Goal: Task Accomplishment & Management: Use online tool/utility

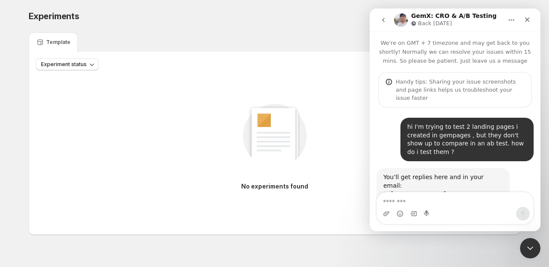
click at [278, 31] on div "Experiments. This page is ready Experiments Create new experiment" at bounding box center [275, 16] width 492 height 32
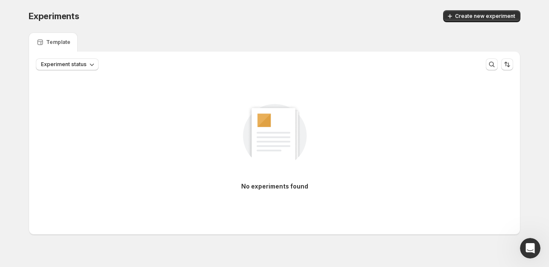
scroll to position [49, 0]
click at [530, 236] on div "Experiments. This page is ready Experiments Create new experiment Template Expe…" at bounding box center [274, 140] width 512 height 281
click at [527, 250] on icon "Open Intercom Messenger" at bounding box center [529, 247] width 14 height 14
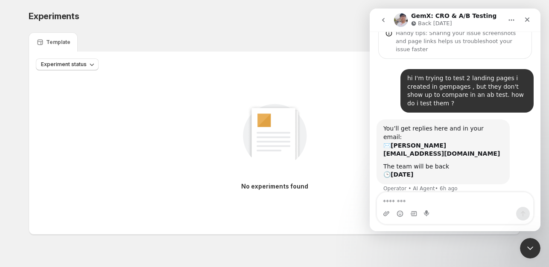
drag, startPoint x: 380, startPoint y: 133, endPoint x: 441, endPoint y: 139, distance: 61.3
click at [441, 139] on div "You’ll get replies here and in your email: ✉️ ross@happykitchencompany.com The …" at bounding box center [442, 151] width 133 height 65
click at [446, 142] on b "ross@happykitchencompany.com" at bounding box center [441, 149] width 116 height 15
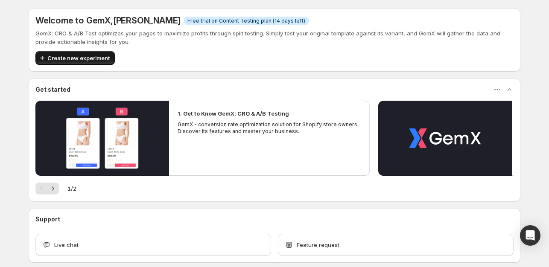
click at [105, 60] on span "Create new experiment" at bounding box center [78, 58] width 62 height 9
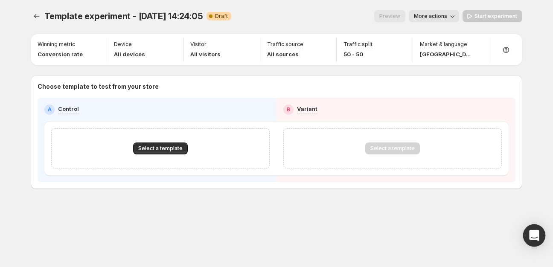
click at [539, 231] on div "Open Intercom Messenger" at bounding box center [534, 235] width 23 height 23
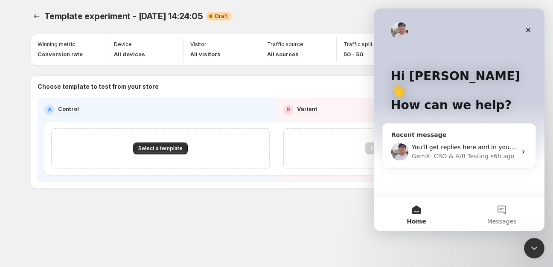
click at [492, 152] on div "• 6h ago" at bounding box center [502, 156] width 24 height 9
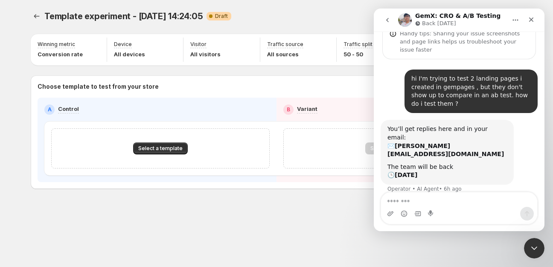
scroll to position [49, 0]
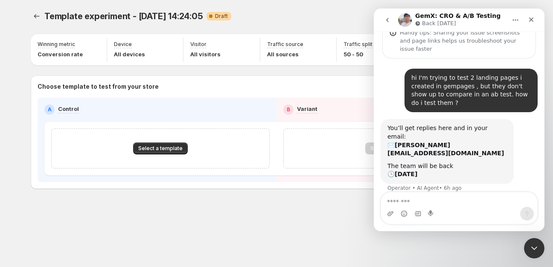
click at [169, 206] on div "Template experiment - Oct 15, 14:24:05. This page is ready Template experiment …" at bounding box center [276, 117] width 512 height 235
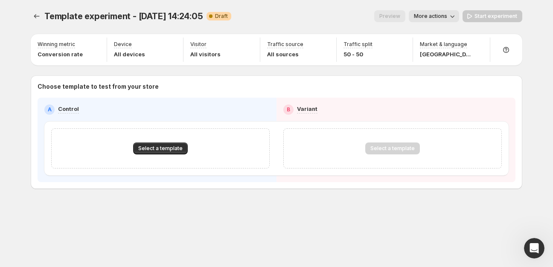
scroll to position [49, 0]
click at [180, 151] on span "Select a template" at bounding box center [160, 148] width 44 height 7
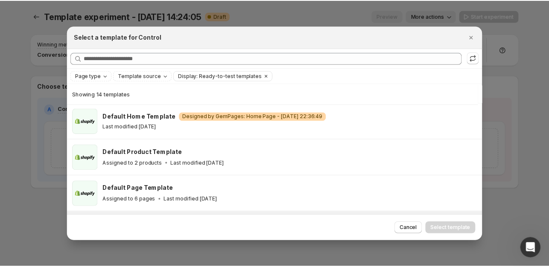
scroll to position [0, 0]
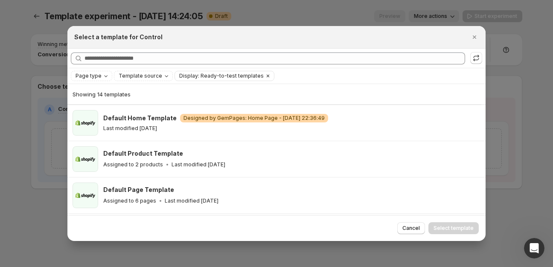
click at [265, 77] on icon "Clear" at bounding box center [268, 76] width 7 height 7
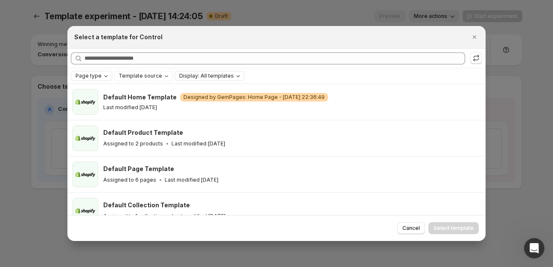
click at [102, 77] on icon "Page type" at bounding box center [105, 76] width 7 height 7
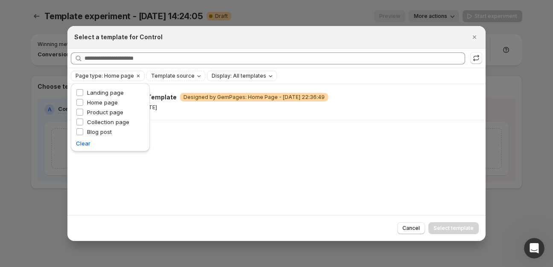
click at [296, 75] on div "Page type: Home page Template source Display: All templates Clear all" at bounding box center [276, 76] width 411 height 10
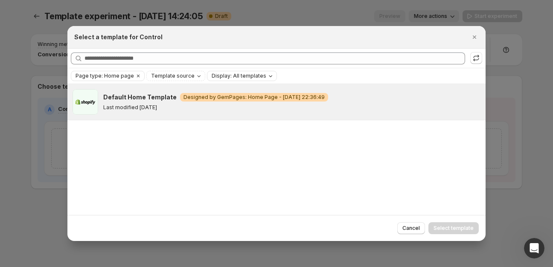
click at [137, 102] on div "Default Home Template Warning Designed by GemPages: Home Page - Jul 14, 22:36:4…" at bounding box center [290, 102] width 375 height 18
drag, startPoint x: 468, startPoint y: 224, endPoint x: 424, endPoint y: 214, distance: 44.8
click at [467, 225] on span "Select template" at bounding box center [454, 228] width 40 height 7
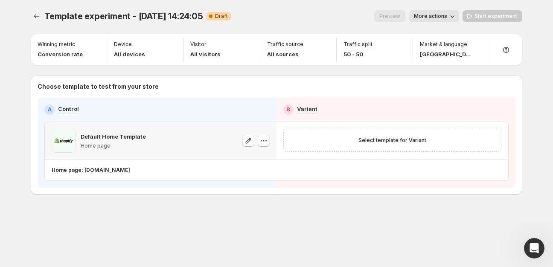
click at [261, 142] on icon "button" at bounding box center [263, 141] width 9 height 9
click at [260, 159] on span "Change template" at bounding box center [265, 158] width 46 height 7
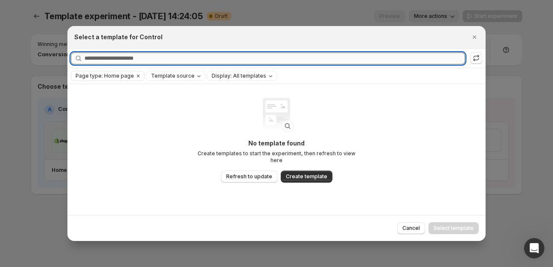
click at [160, 61] on input "Searching all templates" at bounding box center [274, 58] width 381 height 12
click at [254, 173] on span "Refresh to update" at bounding box center [249, 176] width 46 height 7
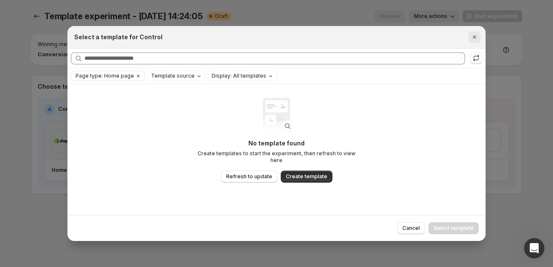
click at [474, 38] on icon "Close" at bounding box center [474, 36] width 3 height 3
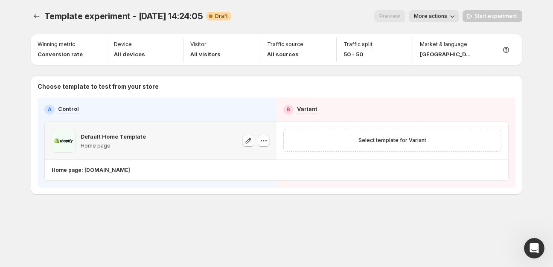
click at [450, 15] on icon "button" at bounding box center [452, 16] width 9 height 9
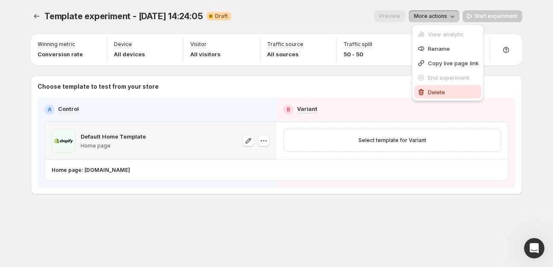
click at [434, 90] on span "Delete" at bounding box center [436, 92] width 17 height 7
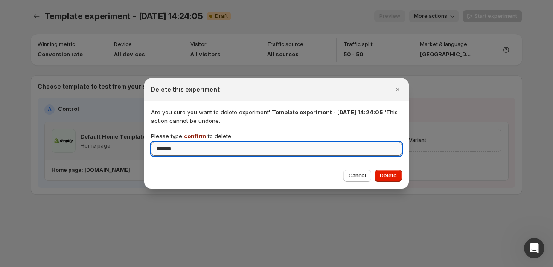
type input "*******"
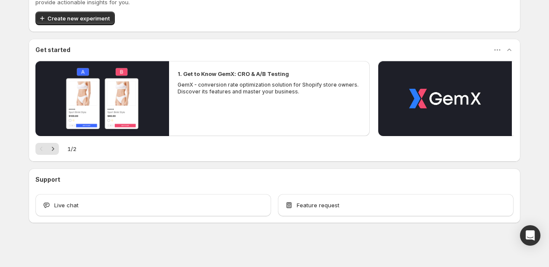
scroll to position [42, 0]
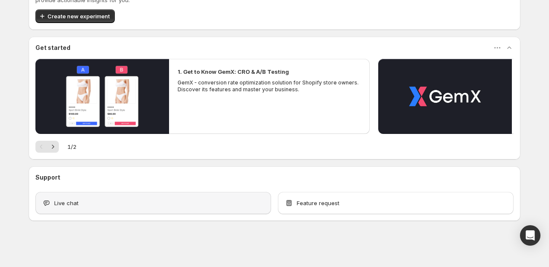
click at [155, 198] on div "Live chat" at bounding box center [153, 203] width 236 height 22
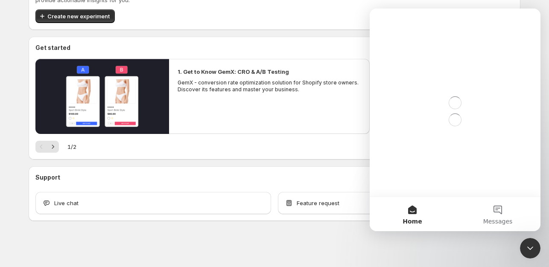
scroll to position [0, 0]
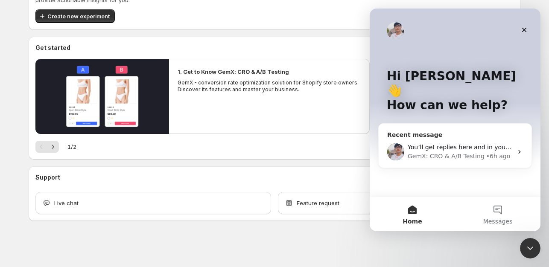
click at [512, 136] on div "You’ll get replies here and in your email: ✉️ ross@happykitchencompany.com The …" at bounding box center [454, 152] width 153 height 32
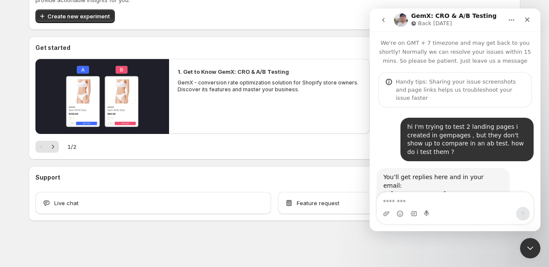
scroll to position [32, 0]
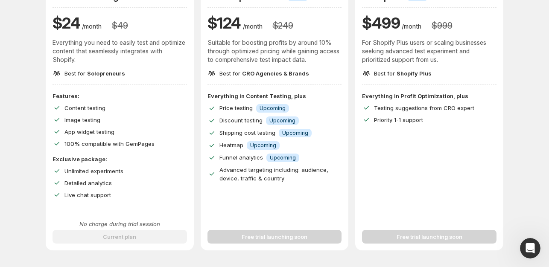
scroll to position [128, 0]
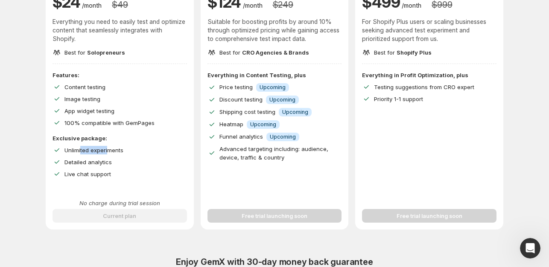
drag, startPoint x: 82, startPoint y: 149, endPoint x: 110, endPoint y: 147, distance: 27.4
click at [110, 147] on span "Unlimited experiments" at bounding box center [93, 150] width 59 height 7
drag, startPoint x: 96, startPoint y: 119, endPoint x: 118, endPoint y: 122, distance: 21.9
click at [118, 122] on span "100% compatible with GemPages" at bounding box center [109, 122] width 90 height 7
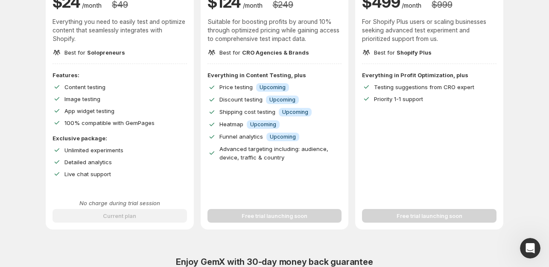
click at [119, 122] on span "100% compatible with GemPages" at bounding box center [109, 122] width 90 height 7
drag, startPoint x: 87, startPoint y: 109, endPoint x: 101, endPoint y: 109, distance: 13.2
click at [100, 109] on span "App widget testing" at bounding box center [89, 111] width 50 height 7
drag, startPoint x: 81, startPoint y: 96, endPoint x: 94, endPoint y: 93, distance: 13.8
click at [91, 94] on div "Features: Content testing Image testing App widget testing 100% compatible with…" at bounding box center [119, 99] width 134 height 56
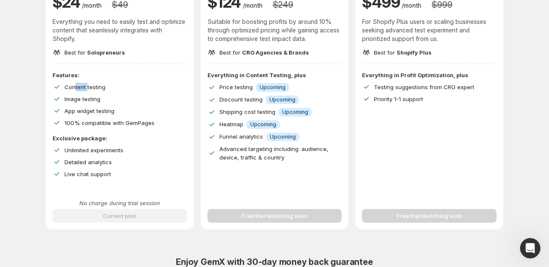
drag, startPoint x: 78, startPoint y: 83, endPoint x: 90, endPoint y: 83, distance: 11.9
click at [89, 84] on span "Content testing" at bounding box center [84, 87] width 41 height 7
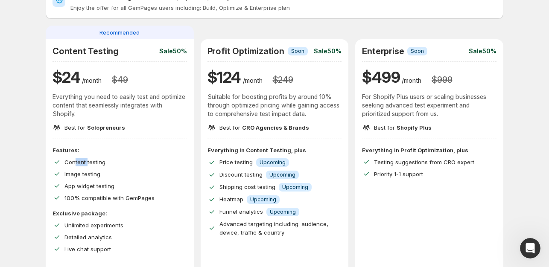
scroll to position [43, 0]
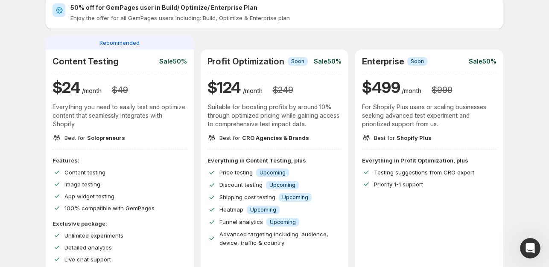
click at [111, 106] on p "Everything you need to easily test and optimize content that seamlessly integra…" at bounding box center [119, 116] width 134 height 26
click at [115, 47] on div "Recommended" at bounding box center [120, 43] width 148 height 14
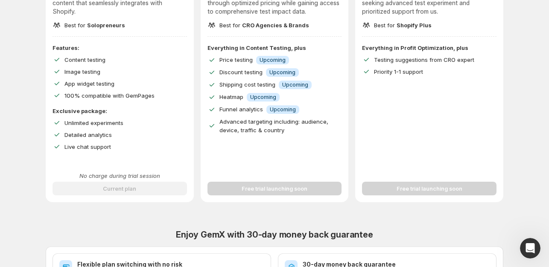
scroll to position [171, 0]
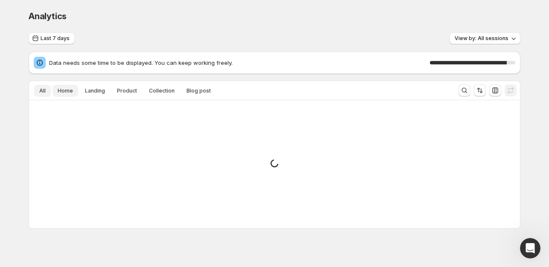
click at [68, 91] on span "Home" at bounding box center [65, 90] width 15 height 7
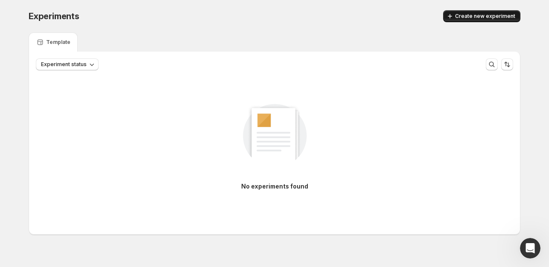
click at [479, 12] on button "Create new experiment" at bounding box center [481, 16] width 77 height 12
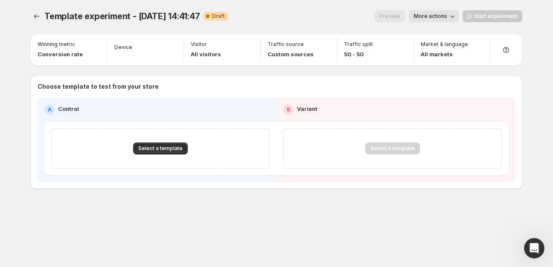
click at [105, 110] on div "A Control" at bounding box center [156, 110] width 225 height 10
click at [159, 149] on span "Select a template" at bounding box center [160, 148] width 44 height 7
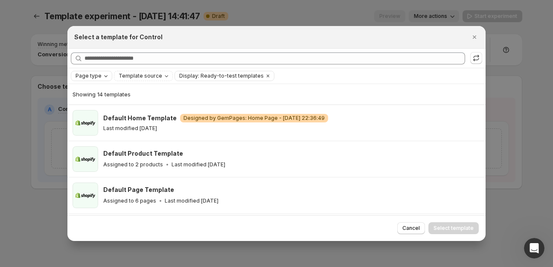
click at [96, 73] on span "Page type" at bounding box center [89, 76] width 26 height 7
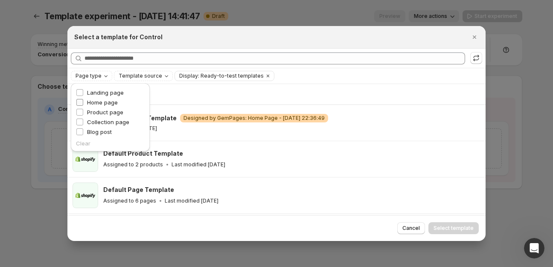
click at [85, 102] on label "Home page" at bounding box center [97, 102] width 42 height 9
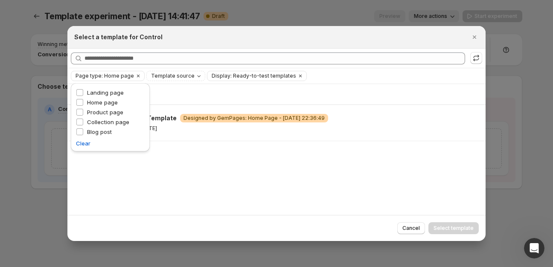
click at [280, 84] on div "Showing 1 template" at bounding box center [277, 94] width 408 height 20
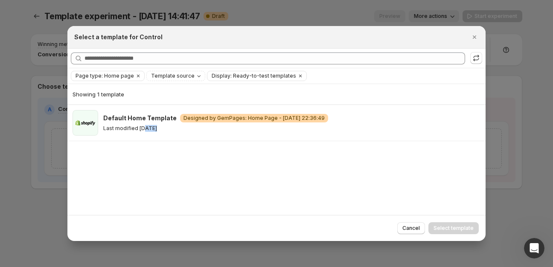
drag, startPoint x: 140, startPoint y: 197, endPoint x: 154, endPoint y: 202, distance: 15.5
click at [152, 214] on div "Showing 1 template Default Home Template Warning Designed by GemPages: Home Pag…" at bounding box center [276, 149] width 418 height 131
click at [157, 180] on div "Showing 1 template Default Home Template Warning Designed by GemPages: Home Pag…" at bounding box center [276, 149] width 418 height 131
click at [297, 79] on icon "Clear" at bounding box center [300, 76] width 7 height 7
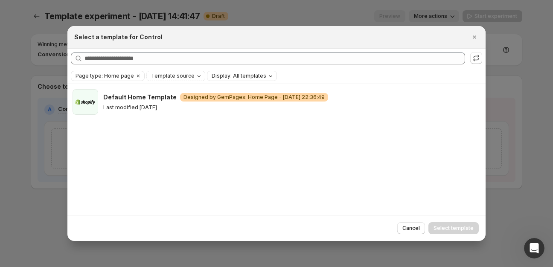
click at [168, 150] on div "Default Home Template Warning Designed by GemPages: Home Page - Jul 14, 22:36:4…" at bounding box center [276, 149] width 418 height 131
click at [227, 71] on button "Display: All templates" at bounding box center [241, 75] width 69 height 9
click at [169, 156] on div "Default Home Template Warning Designed by GemPages: Home Page - Jul 14, 22:36:4…" at bounding box center [276, 149] width 418 height 131
click at [183, 75] on span "Template source" at bounding box center [173, 76] width 44 height 7
click at [161, 106] on span "GemPages" at bounding box center [174, 102] width 29 height 9
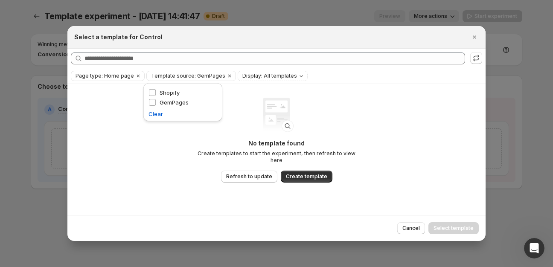
click at [333, 110] on div "No template found Create templates to start the experiment, then refresh to vie…" at bounding box center [276, 140] width 171 height 85
click at [246, 175] on span "Refresh to update" at bounding box center [249, 176] width 46 height 7
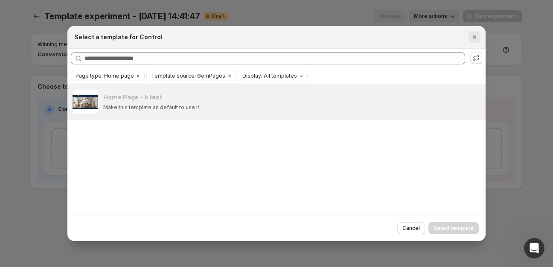
click at [477, 36] on icon "Close" at bounding box center [474, 37] width 9 height 9
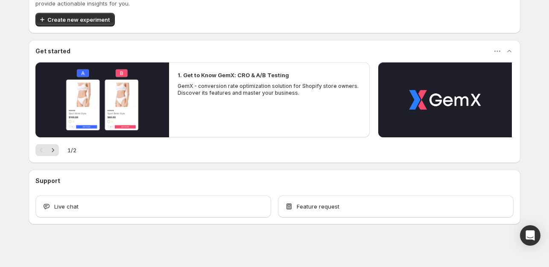
scroll to position [42, 0]
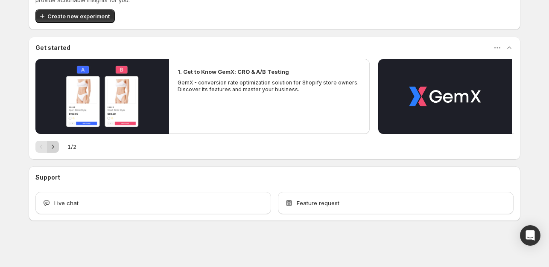
click at [55, 147] on icon "Next" at bounding box center [53, 147] width 9 height 9
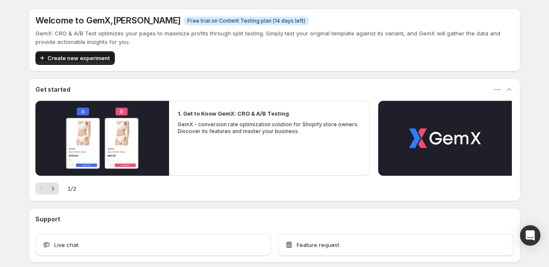
click at [81, 53] on button "Create new experiment" at bounding box center [74, 58] width 79 height 14
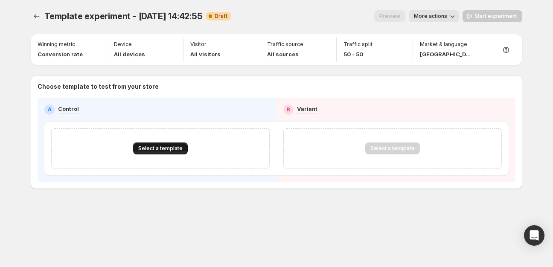
click at [166, 146] on span "Select a template" at bounding box center [160, 148] width 44 height 7
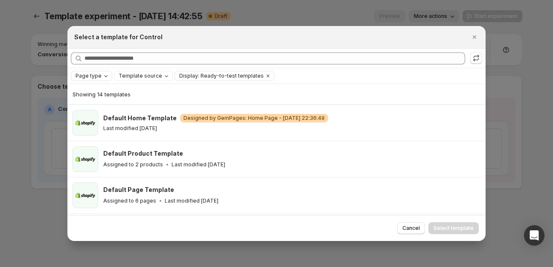
click at [93, 77] on span "Page type" at bounding box center [89, 76] width 26 height 7
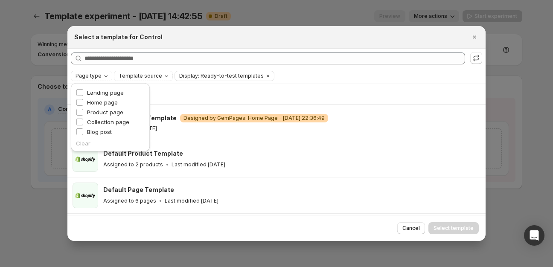
click at [95, 98] on div "Landing page" at bounding box center [110, 93] width 69 height 10
click at [93, 101] on span "Home page" at bounding box center [102, 102] width 31 height 7
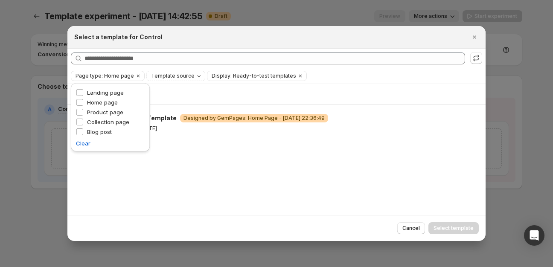
click at [203, 89] on div "Showing 1 template" at bounding box center [277, 94] width 408 height 20
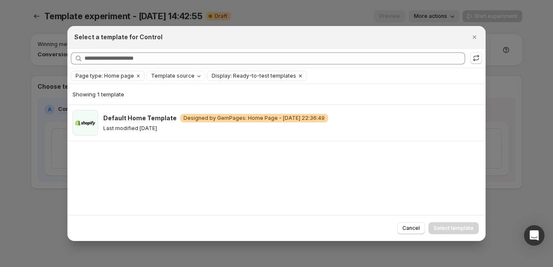
click at [296, 76] on button "Clear" at bounding box center [300, 75] width 9 height 9
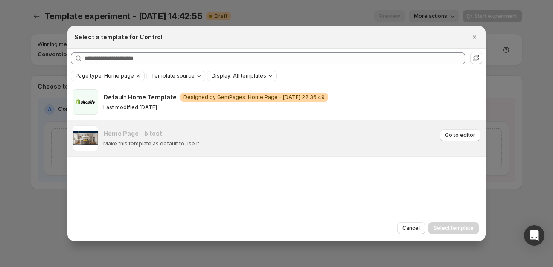
click at [172, 142] on p "Make this template as default to use it" at bounding box center [151, 143] width 96 height 7
click at [81, 134] on span ":ro:" at bounding box center [86, 138] width 26 height 26
click at [227, 135] on div "Home Page - b test" at bounding box center [270, 133] width 334 height 9
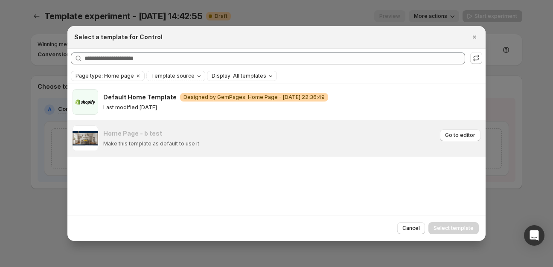
drag, startPoint x: 227, startPoint y: 135, endPoint x: 343, endPoint y: 146, distance: 116.6
click at [231, 136] on div "Home Page - b test" at bounding box center [270, 133] width 334 height 9
click at [454, 137] on span "Go to editor" at bounding box center [460, 135] width 30 height 7
click at [166, 135] on div "Home Page - b test" at bounding box center [270, 133] width 334 height 9
click at [165, 135] on div "Home Page - b test" at bounding box center [270, 133] width 334 height 9
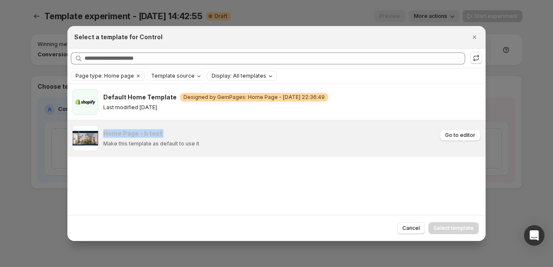
click at [165, 135] on div "Home Page - b test" at bounding box center [270, 133] width 334 height 9
click at [91, 133] on span ":ro:" at bounding box center [86, 138] width 26 height 26
click at [226, 73] on span "Display: All templates" at bounding box center [239, 76] width 55 height 7
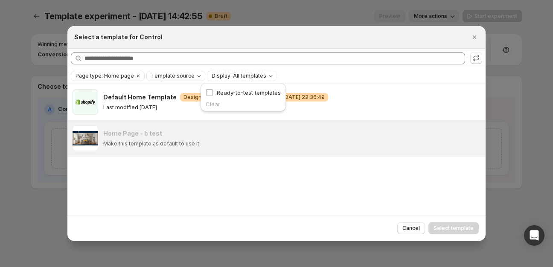
click at [188, 78] on div "Template source" at bounding box center [176, 76] width 53 height 9
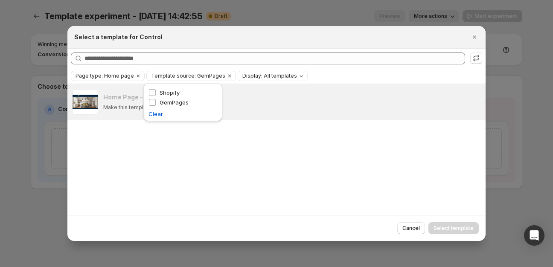
click at [135, 157] on div "Home Page - b test Make this template as default to use it Go to editor" at bounding box center [276, 149] width 418 height 131
click at [123, 107] on p "Make this template as default to use it" at bounding box center [151, 107] width 96 height 7
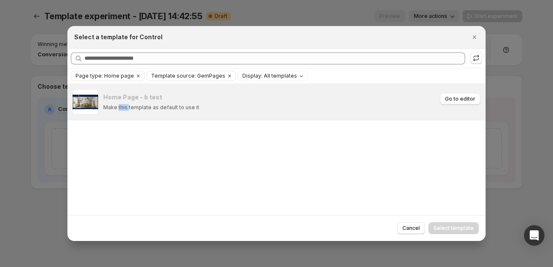
click at [123, 107] on p "Make this template as default to use it" at bounding box center [151, 107] width 96 height 7
click at [475, 35] on div "Refresh to update" at bounding box center [477, 42] width 58 height 19
click at [476, 36] on icon "Close" at bounding box center [474, 37] width 9 height 9
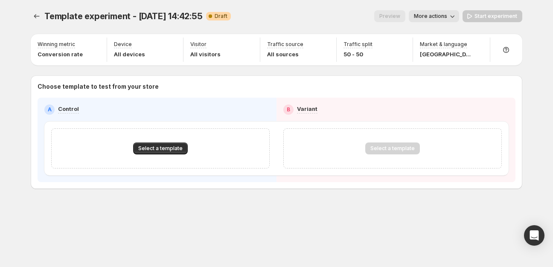
click at [370, 159] on div "Select a template" at bounding box center [392, 148] width 218 height 40
click at [381, 148] on div "Select a template" at bounding box center [392, 149] width 55 height 12
click at [154, 144] on button "Select a template" at bounding box center [160, 149] width 55 height 12
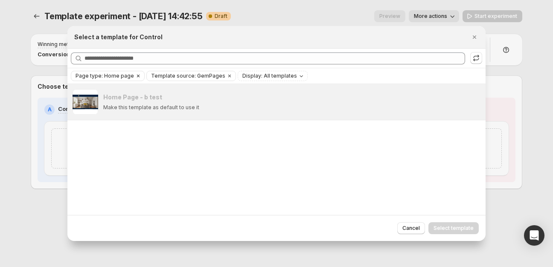
click at [114, 73] on span "Page type: Home page" at bounding box center [105, 76] width 58 height 7
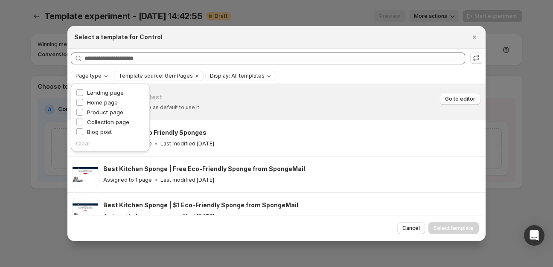
click at [241, 103] on div "Home Page - b test Make this template as default to use it" at bounding box center [270, 102] width 334 height 18
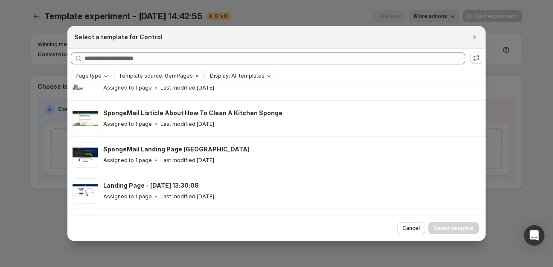
scroll to position [128, 0]
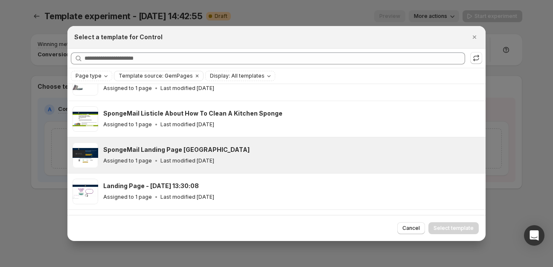
click at [162, 139] on div "SpongeMail Landing Page Hinsdale Assigned to 1 page Last modified [DATE]" at bounding box center [276, 155] width 418 height 36
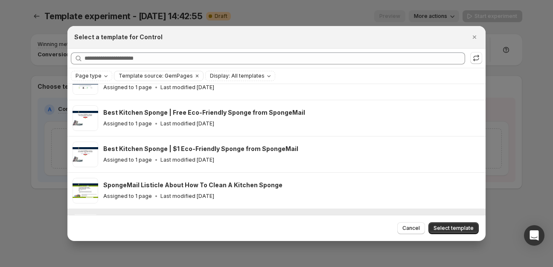
scroll to position [0, 0]
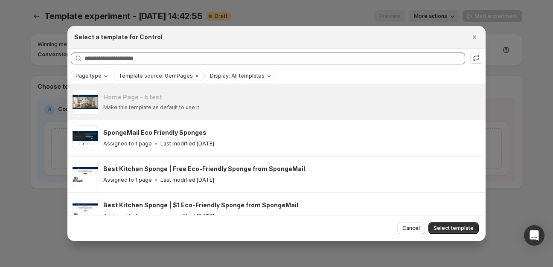
click at [163, 137] on h3 "SpongeMail Eco Friendly Sponges" at bounding box center [154, 132] width 103 height 9
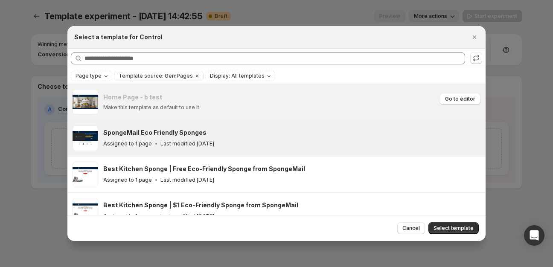
click at [164, 99] on div "Home Page - b test" at bounding box center [270, 97] width 334 height 9
click at [163, 99] on div "Home Page - b test" at bounding box center [270, 97] width 334 height 9
click at [475, 35] on icon "Close" at bounding box center [474, 37] width 9 height 9
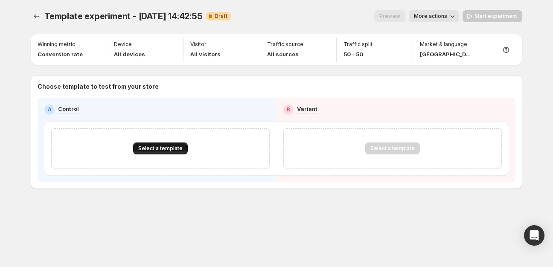
click at [156, 145] on button "Select a template" at bounding box center [160, 149] width 55 height 12
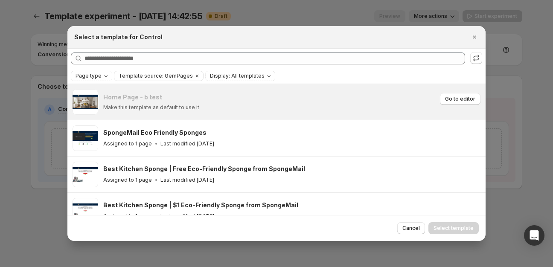
click at [349, 93] on div "Home Page - b test" at bounding box center [270, 97] width 334 height 9
click at [475, 39] on icon "Close" at bounding box center [474, 37] width 9 height 9
